Goal: Task Accomplishment & Management: Manage account settings

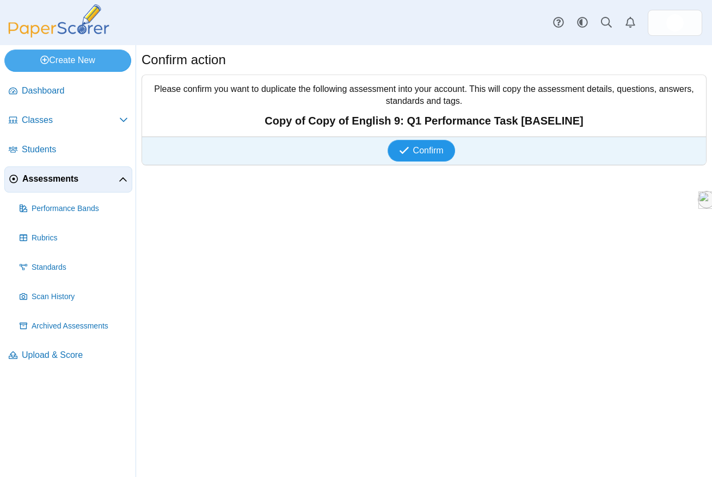
click at [427, 157] on button "Confirm" at bounding box center [420, 151] width 67 height 22
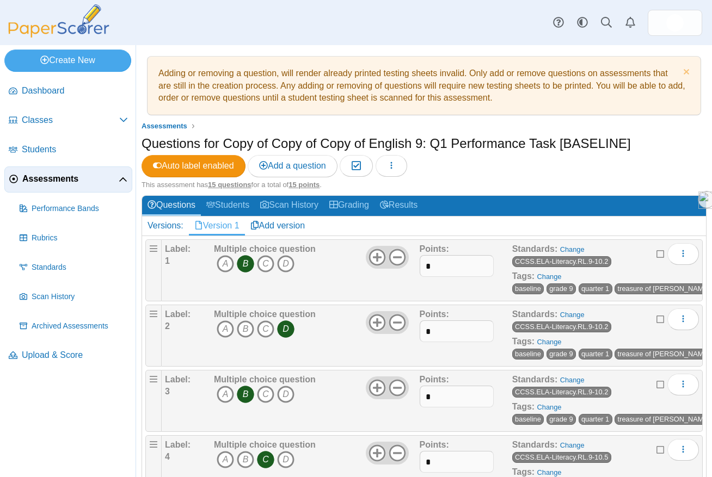
click at [58, 178] on span "Assessments" at bounding box center [70, 179] width 96 height 12
